Goal: Task Accomplishment & Management: Use online tool/utility

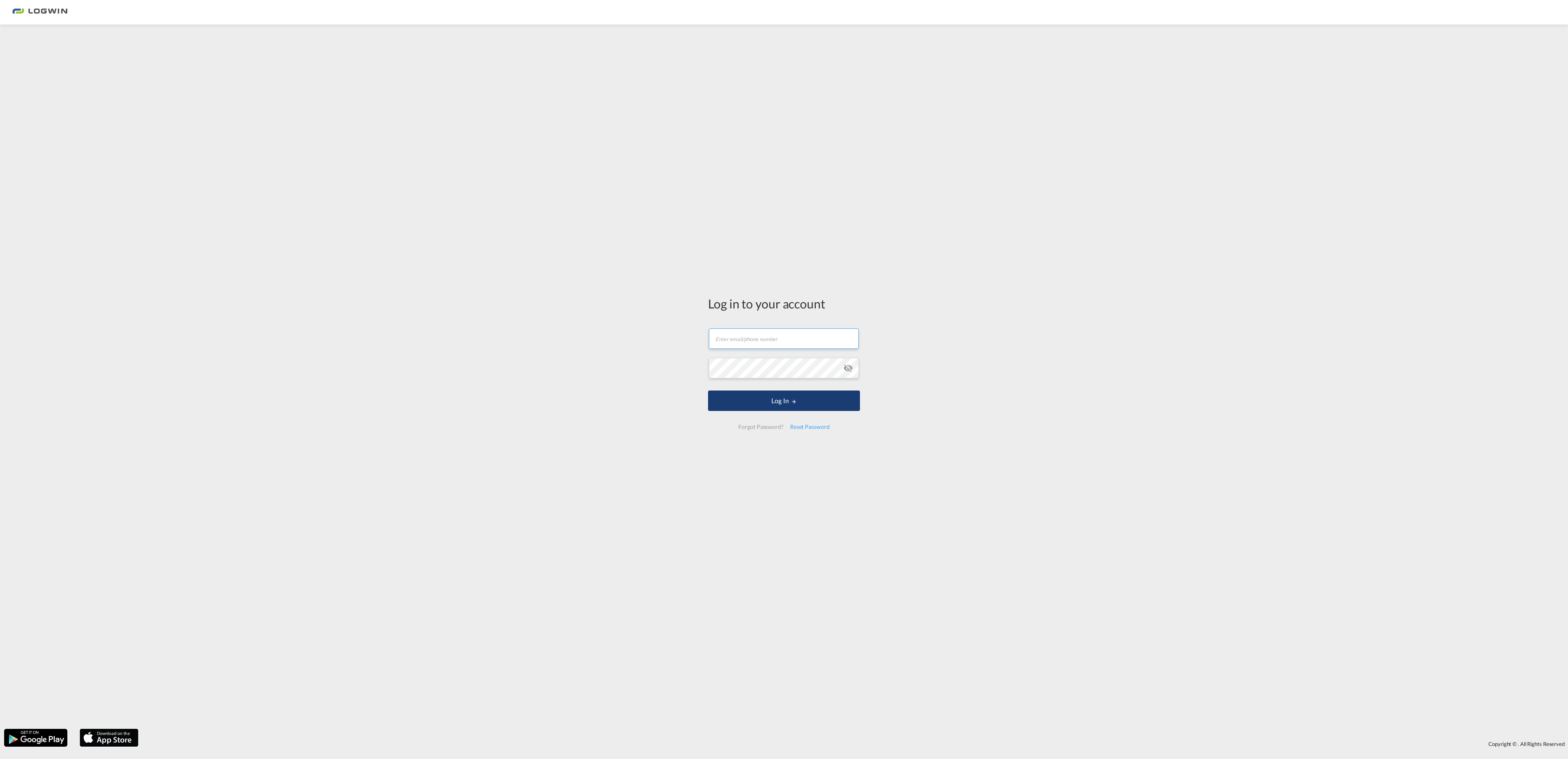
type input "[EMAIL_ADDRESS][PERSON_NAME][DOMAIN_NAME]"
click at [786, 398] on button "Log In" at bounding box center [784, 401] width 152 height 21
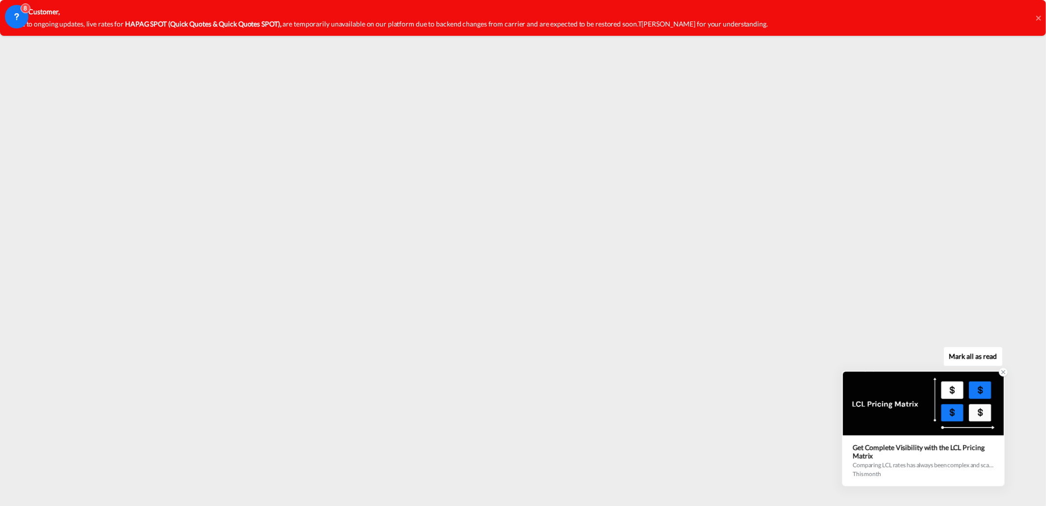
click at [1003, 374] on icon at bounding box center [1002, 372] width 3 height 3
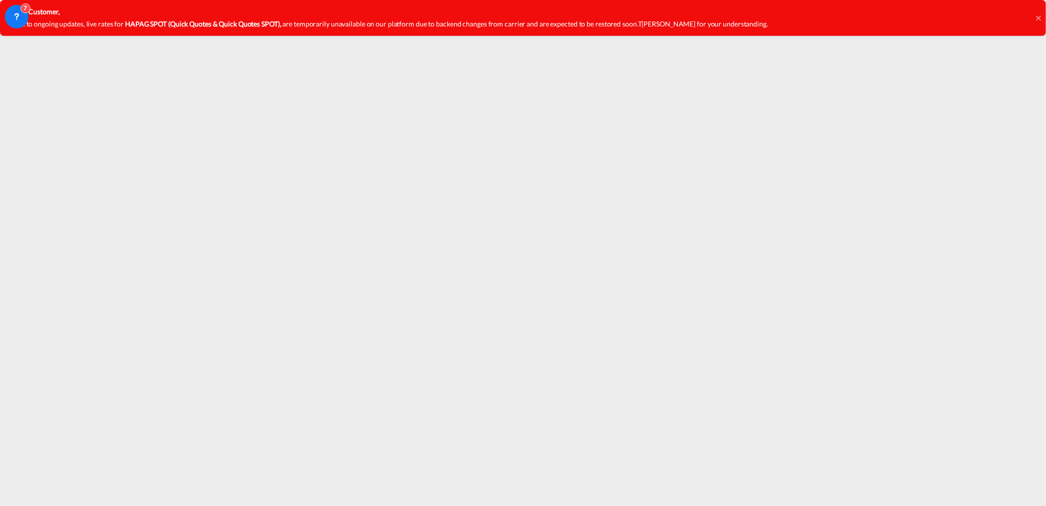
click at [1038, 18] on icon at bounding box center [1037, 17] width 5 height 5
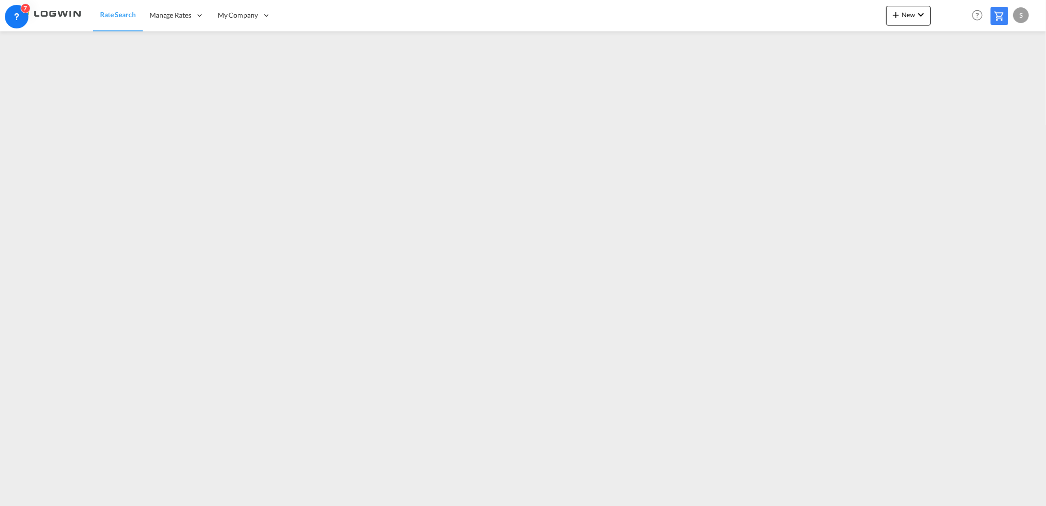
click at [110, 17] on span "Rate Search" at bounding box center [118, 14] width 36 height 8
click at [169, 111] on span "Shared Rates" at bounding box center [169, 110] width 39 height 8
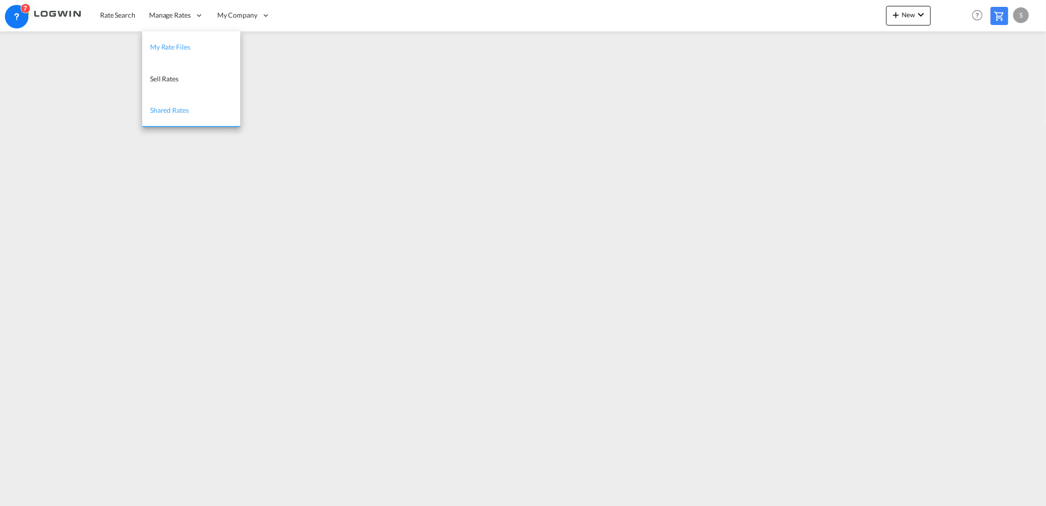
click at [178, 50] on span "My Rate Files" at bounding box center [170, 47] width 40 height 8
